Goal: Navigation & Orientation: Understand site structure

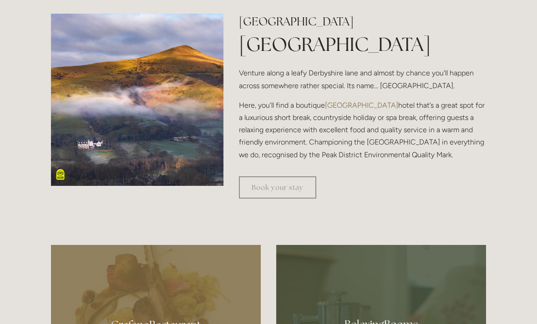
scroll to position [306, 0]
click at [282, 199] on link "Book your stay" at bounding box center [277, 187] width 77 height 22
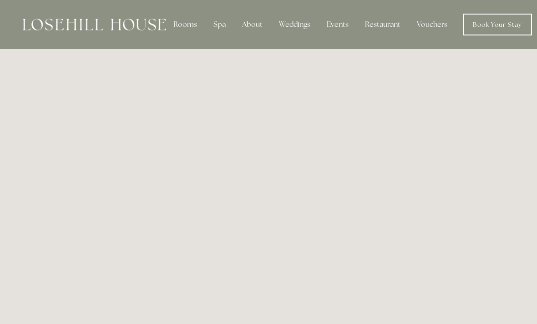
click at [217, 25] on div "Spa" at bounding box center [219, 24] width 27 height 18
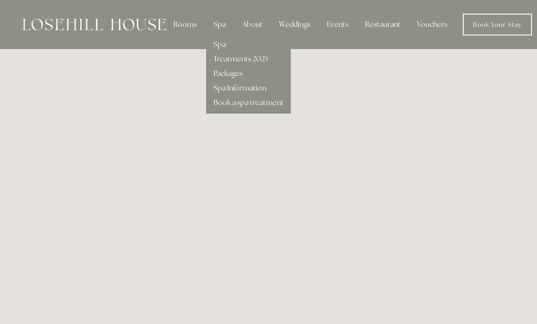
click at [256, 91] on link "Spa Information" at bounding box center [239, 88] width 53 height 10
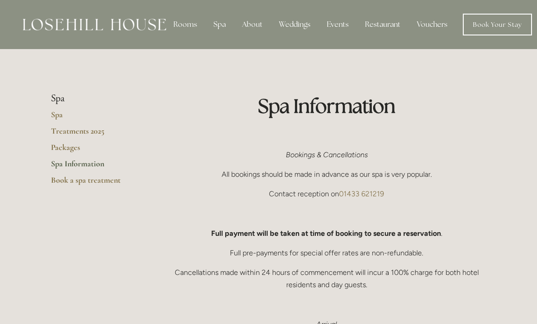
click at [63, 100] on li "Spa" at bounding box center [94, 99] width 87 height 12
click at [224, 31] on div "Spa" at bounding box center [219, 24] width 27 height 18
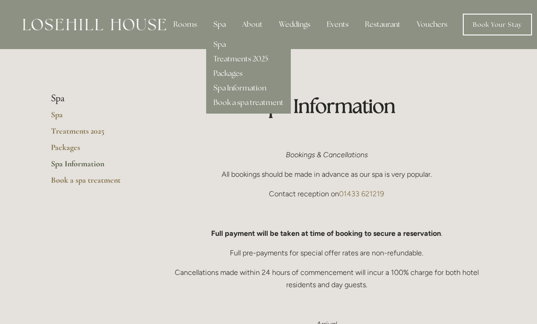
click at [216, 49] on link "Spa" at bounding box center [219, 45] width 12 height 10
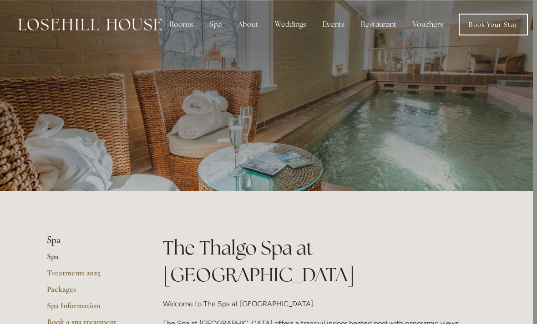
scroll to position [0, 4]
click at [373, 25] on div "Restaurant" at bounding box center [379, 24] width 50 height 18
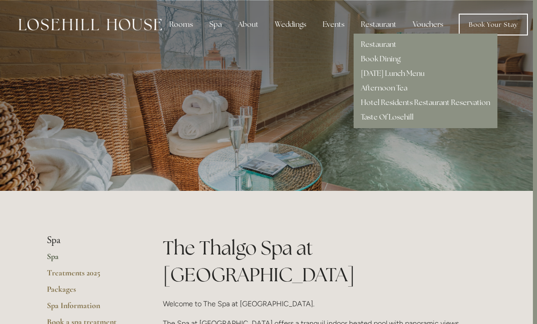
click at [418, 77] on link "[DATE] Lunch Menu" at bounding box center [393, 74] width 64 height 10
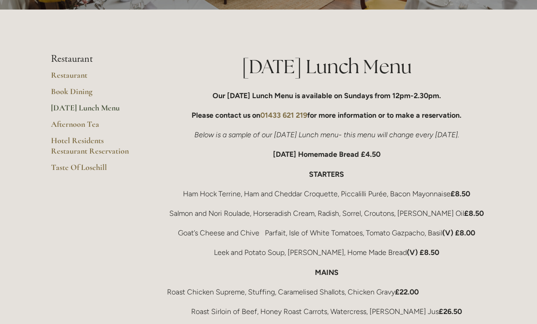
scroll to position [127, 0]
click at [80, 79] on link "Restaurant" at bounding box center [94, 78] width 87 height 16
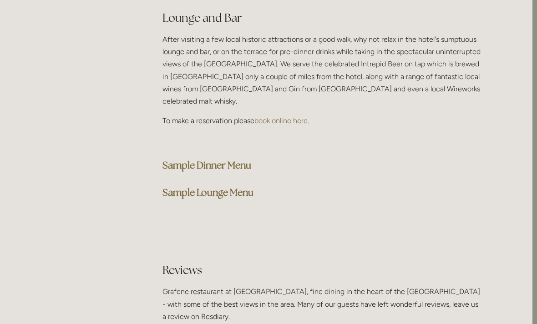
scroll to position [2347, 5]
click at [239, 159] on strong "Sample Dinner Menu" at bounding box center [206, 165] width 89 height 12
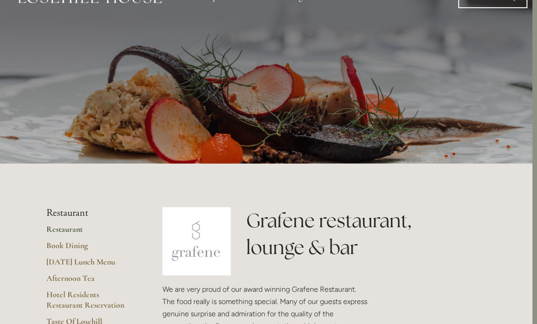
scroll to position [0, 5]
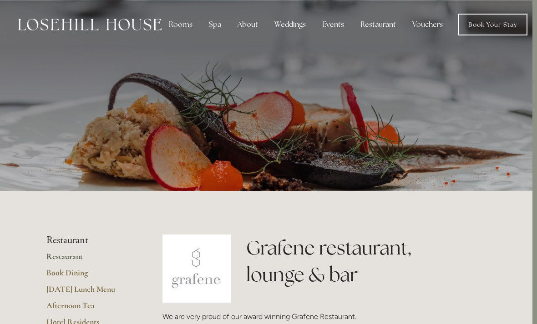
click at [330, 26] on div "Events" at bounding box center [333, 24] width 36 height 18
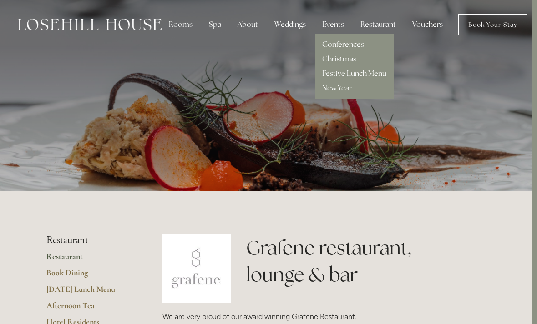
click at [249, 24] on div "About" at bounding box center [247, 24] width 35 height 18
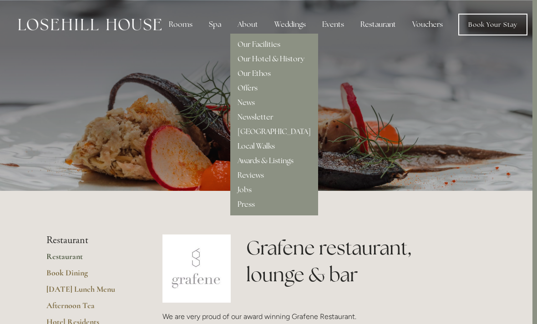
click at [267, 149] on link "Local Walks" at bounding box center [255, 146] width 37 height 10
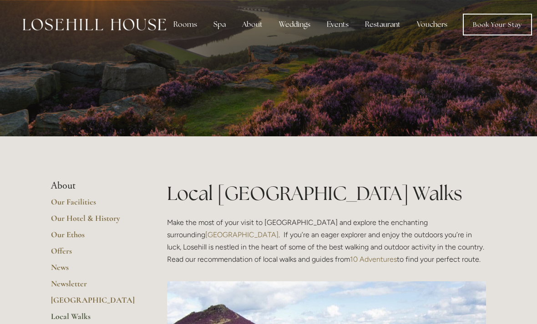
click at [82, 201] on link "Our Facilities" at bounding box center [94, 205] width 87 height 16
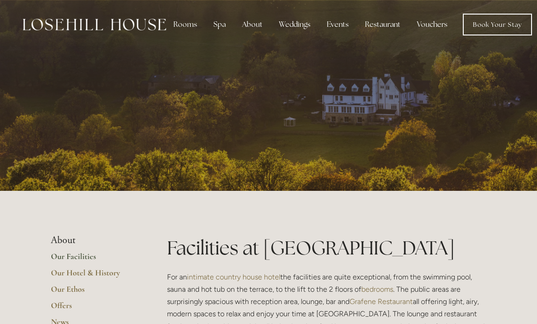
click at [208, 40] on div "Rooms Rooms Your Stay Book a stay Offers Spa About" at bounding box center [277, 24] width 536 height 49
click at [206, 126] on div at bounding box center [268, 95] width 435 height 191
click at [221, 153] on div at bounding box center [268, 95] width 435 height 191
click at [211, 27] on div "Spa" at bounding box center [219, 24] width 27 height 18
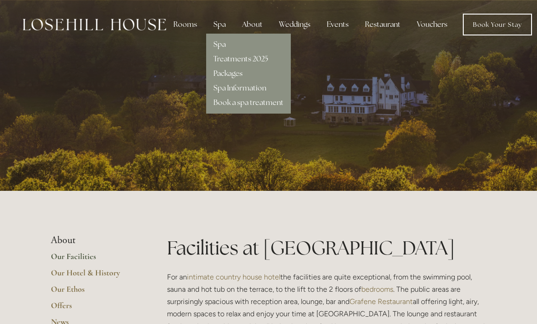
click at [313, 69] on div at bounding box center [268, 95] width 435 height 191
